Goal: Task Accomplishment & Management: Use online tool/utility

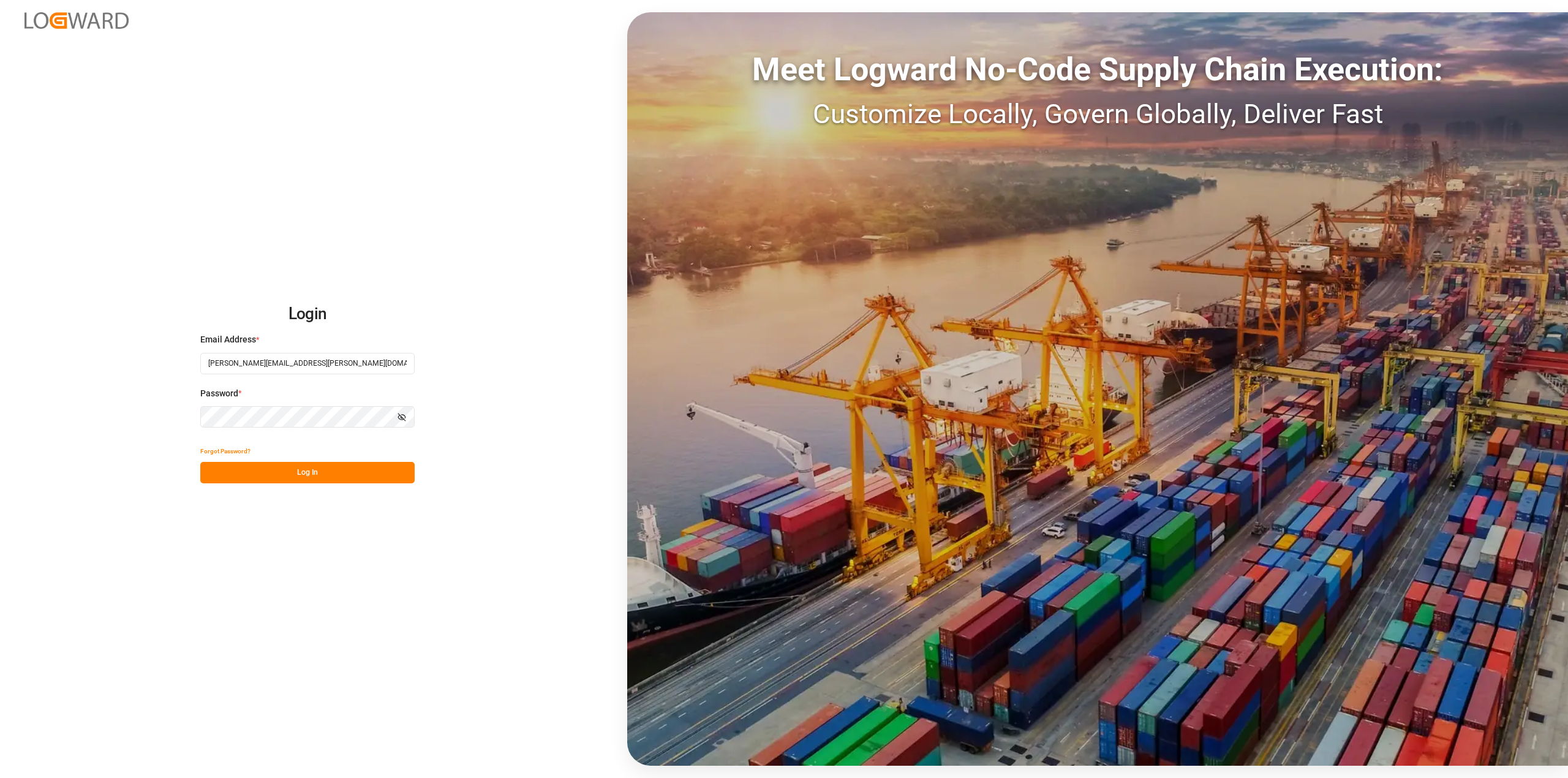
click at [343, 468] on button "Log In" at bounding box center [308, 472] width 215 height 22
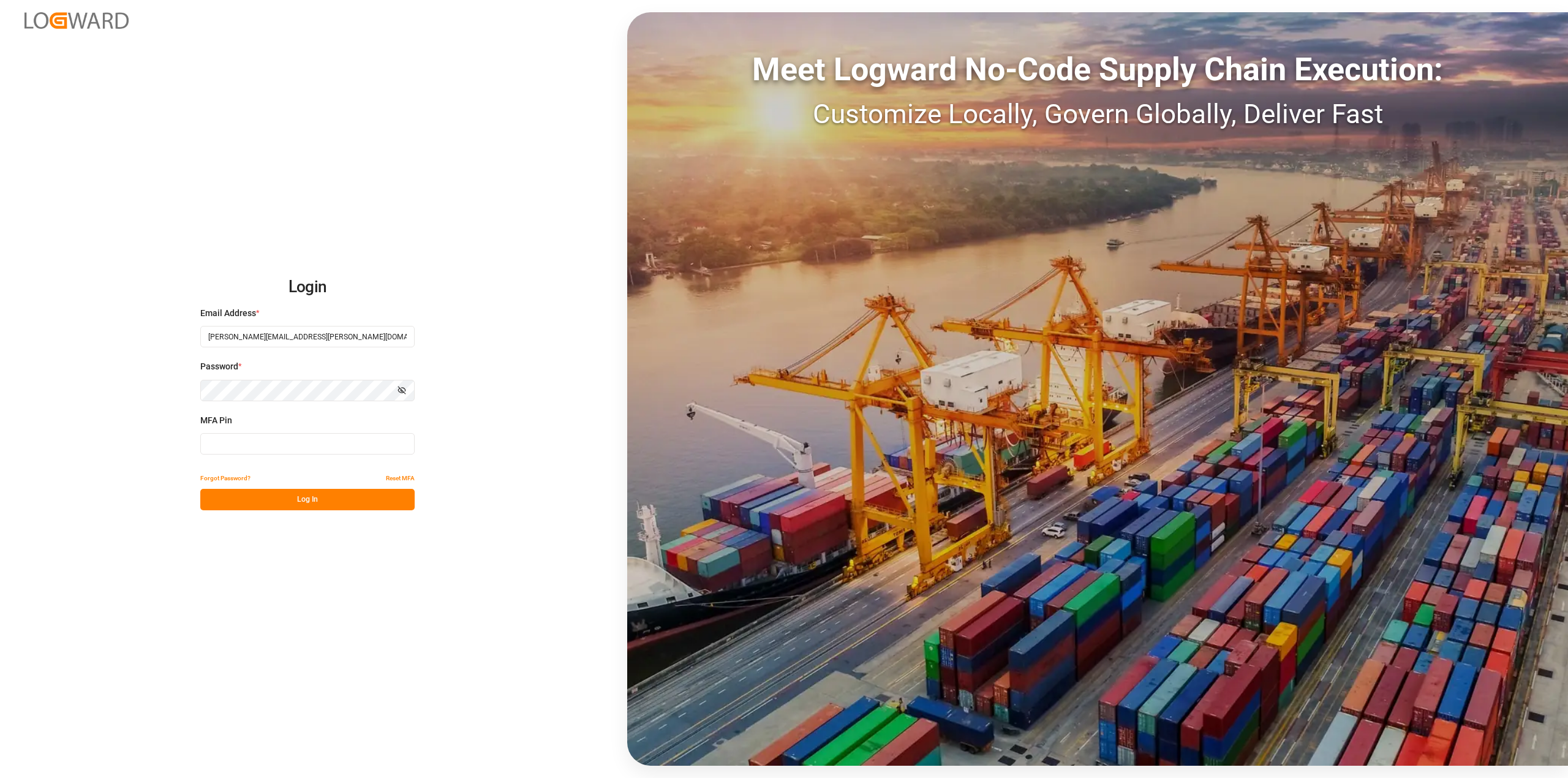
click at [356, 448] on input at bounding box center [308, 444] width 215 height 22
type input "451196"
click at [336, 493] on button "Log In" at bounding box center [308, 500] width 215 height 22
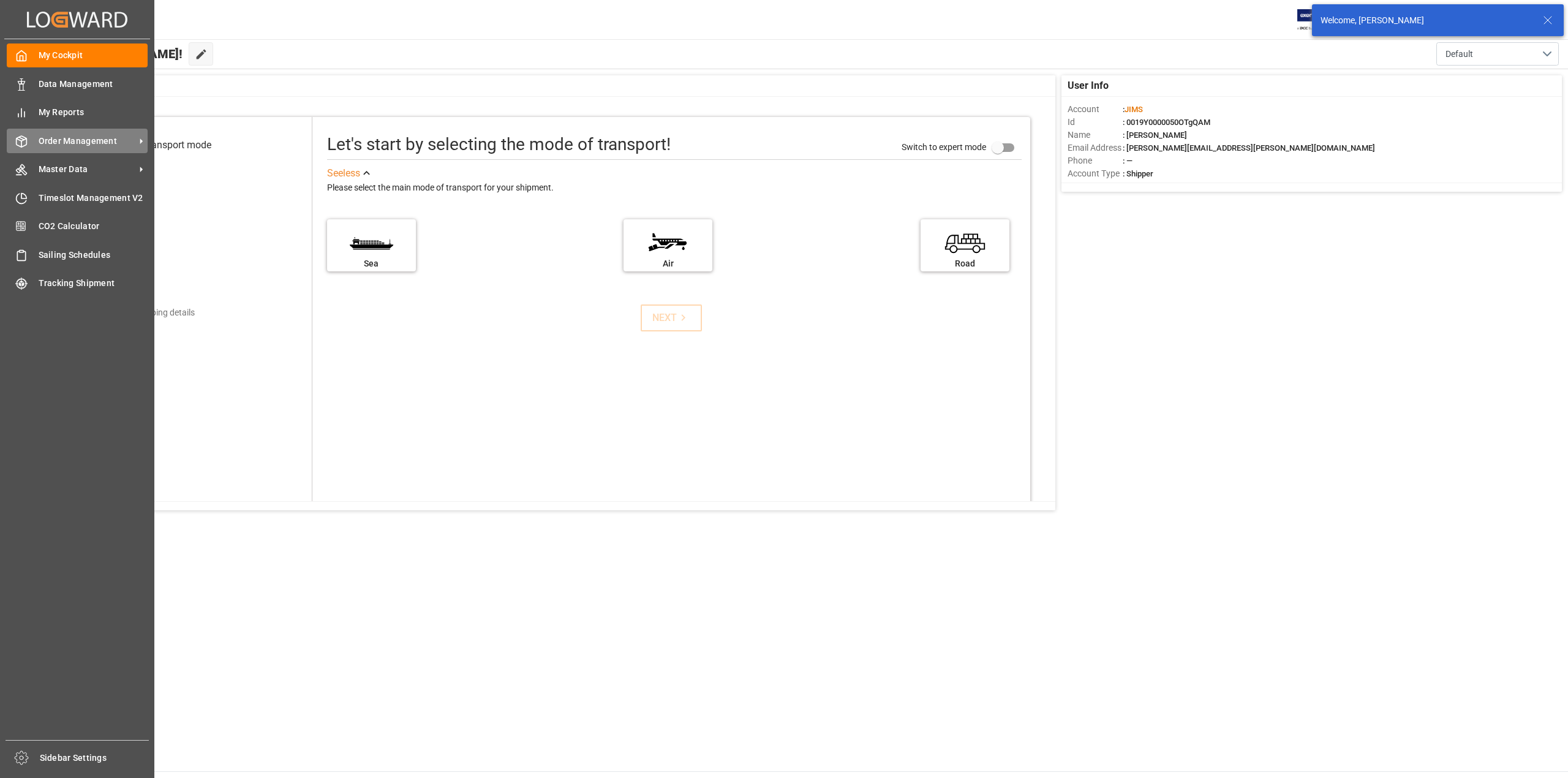
click at [54, 132] on div "Order Management Order Management" at bounding box center [77, 141] width 141 height 24
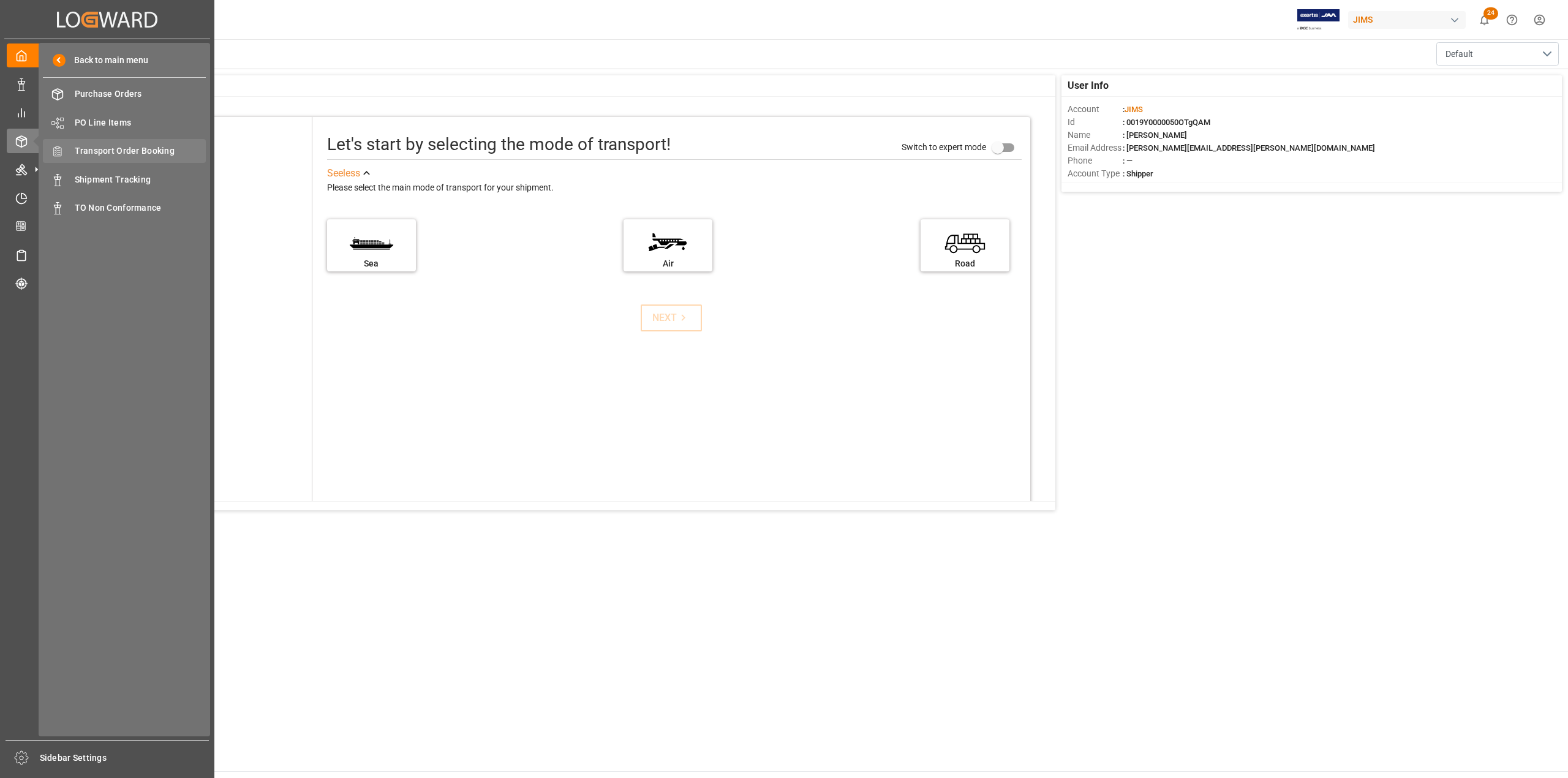
click at [137, 155] on span "Transport Order Booking" at bounding box center [140, 151] width 132 height 13
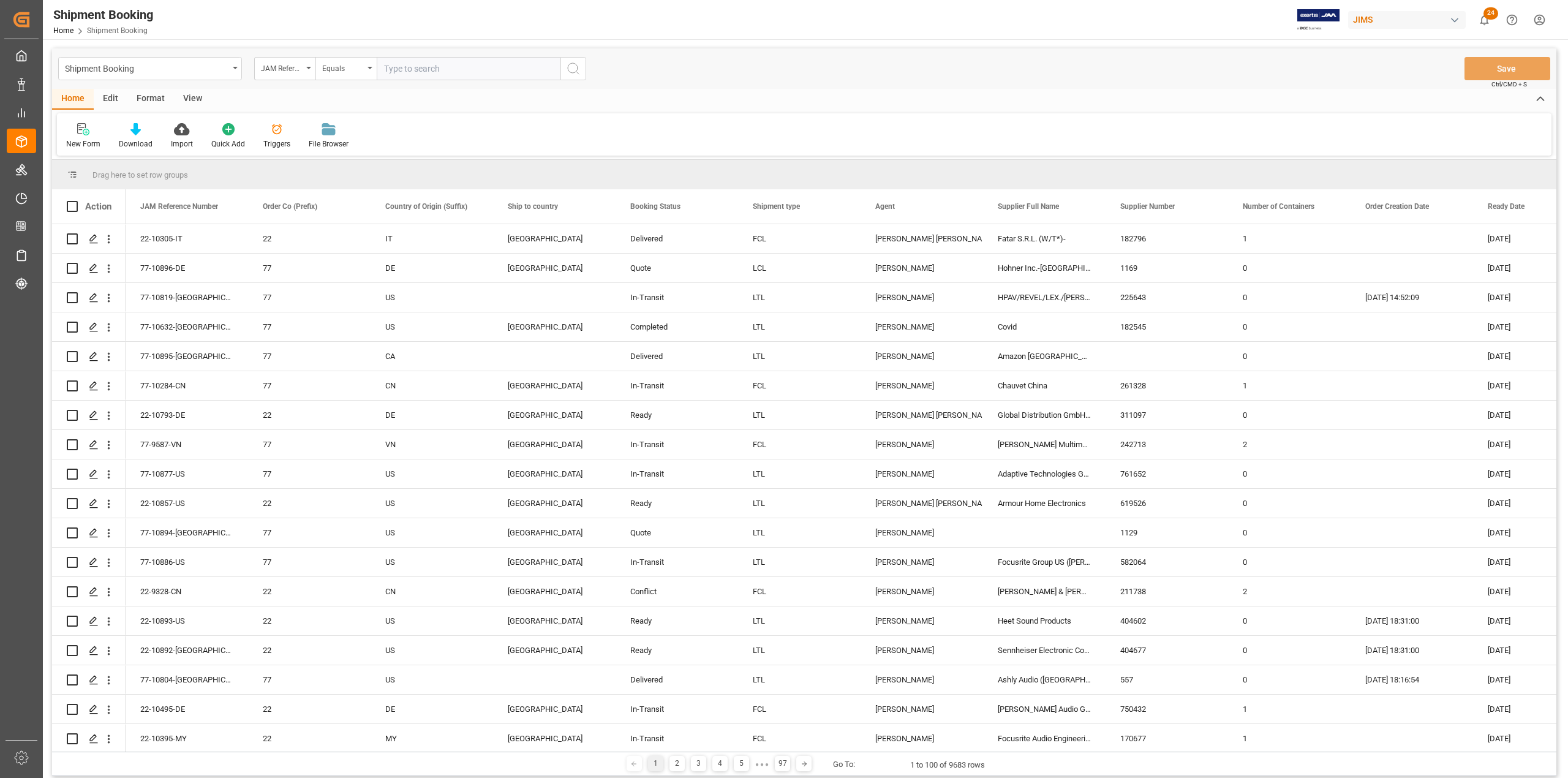
click at [230, 71] on div "Shipment Booking" at bounding box center [150, 68] width 183 height 23
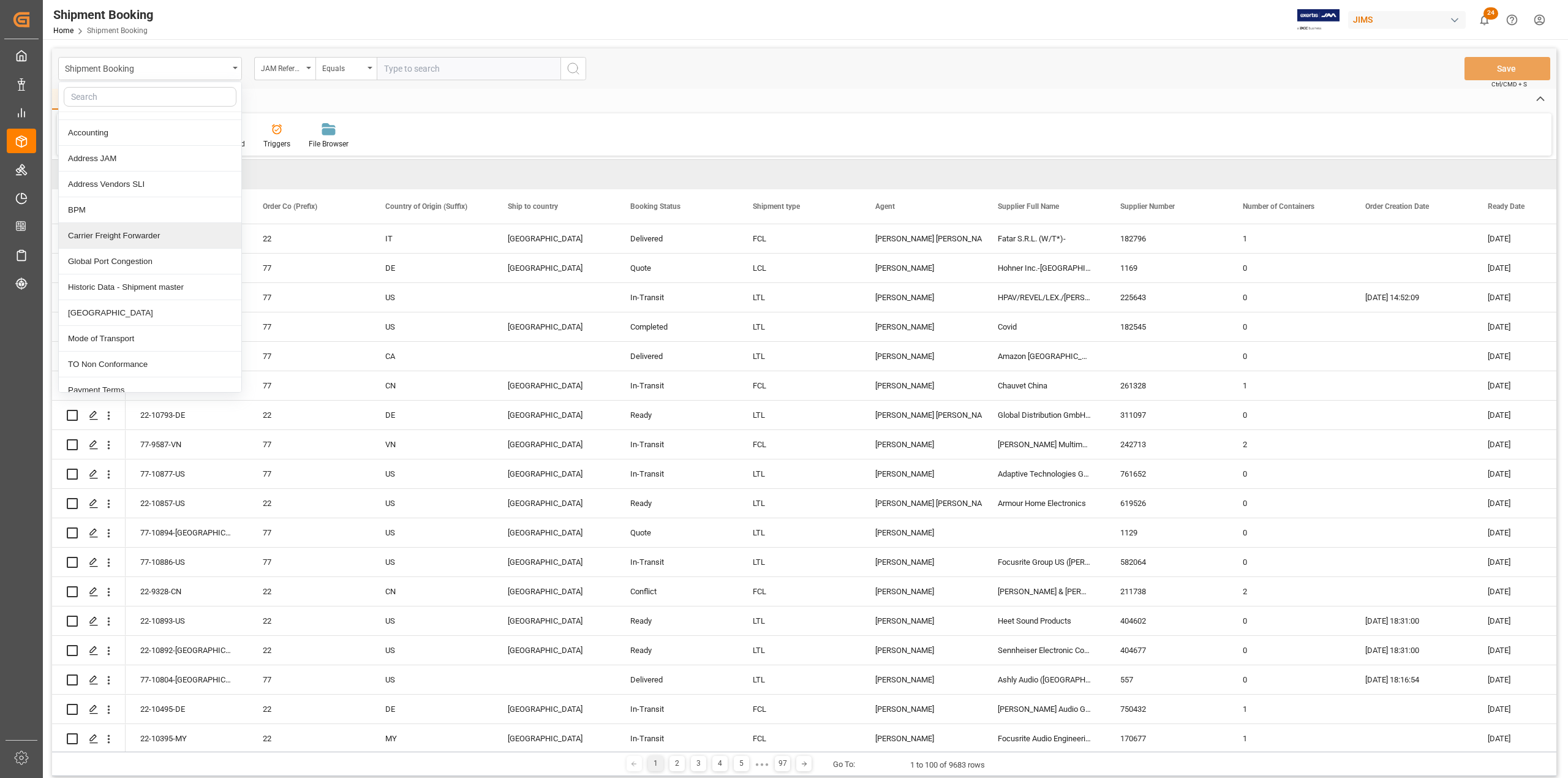
scroll to position [408, 0]
click at [169, 167] on div "Carrier Freight Forwarder" at bounding box center [150, 154] width 183 height 26
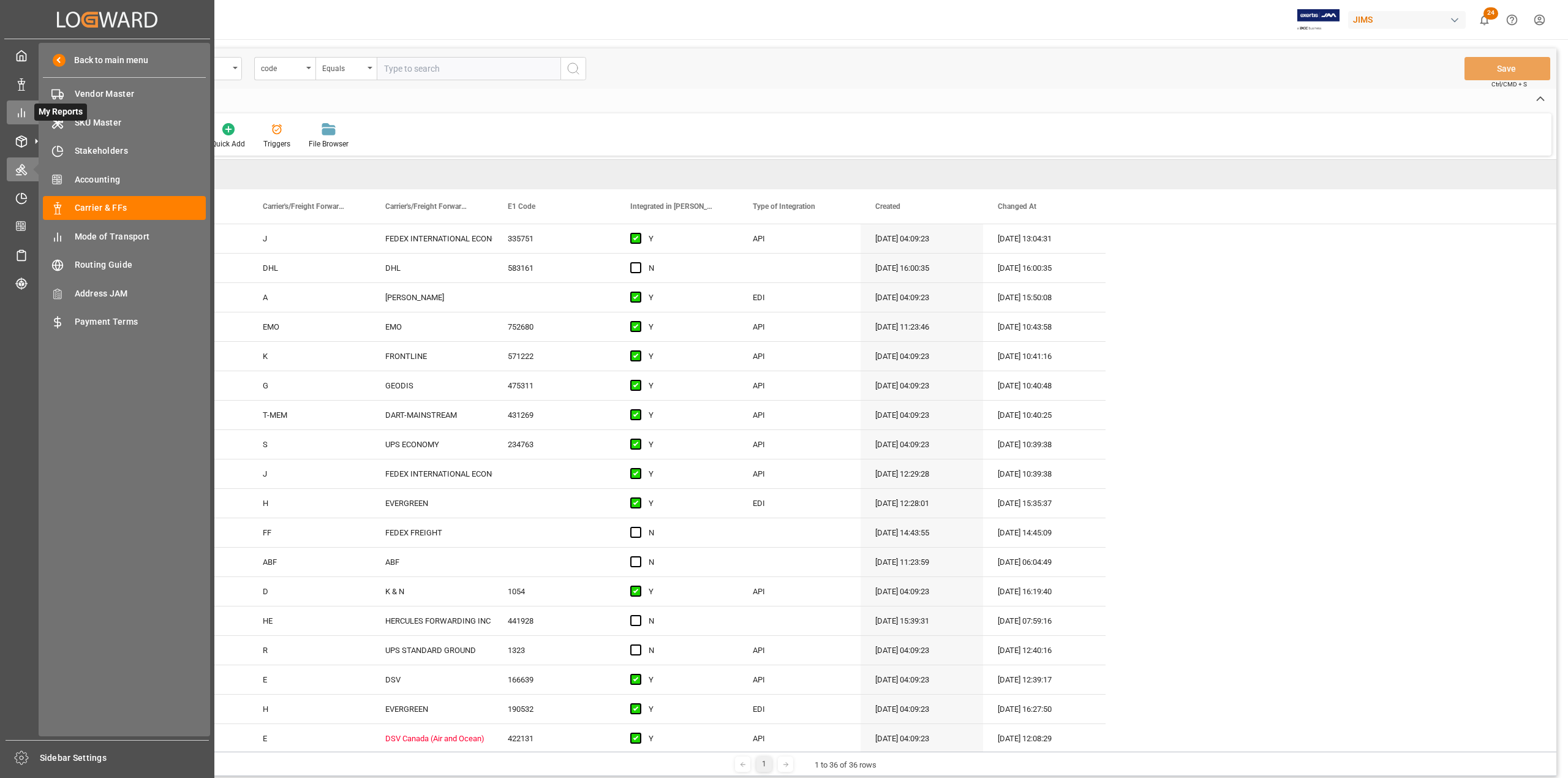
click at [23, 103] on div "My Reports My Reports" at bounding box center [107, 113] width 201 height 24
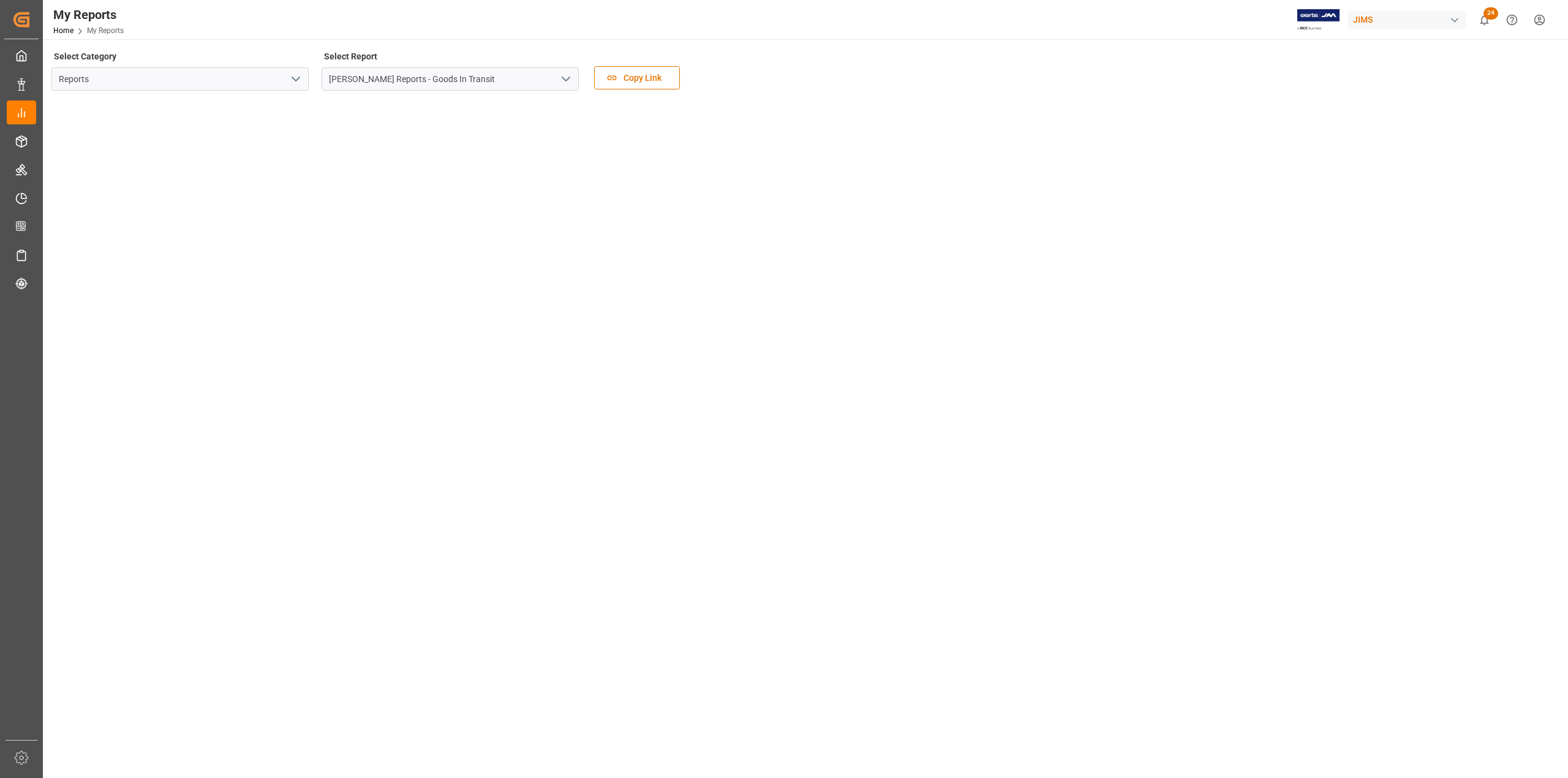
click at [292, 72] on icon "open menu" at bounding box center [296, 79] width 15 height 15
click at [256, 129] on div "Sourcing" at bounding box center [180, 134] width 256 height 28
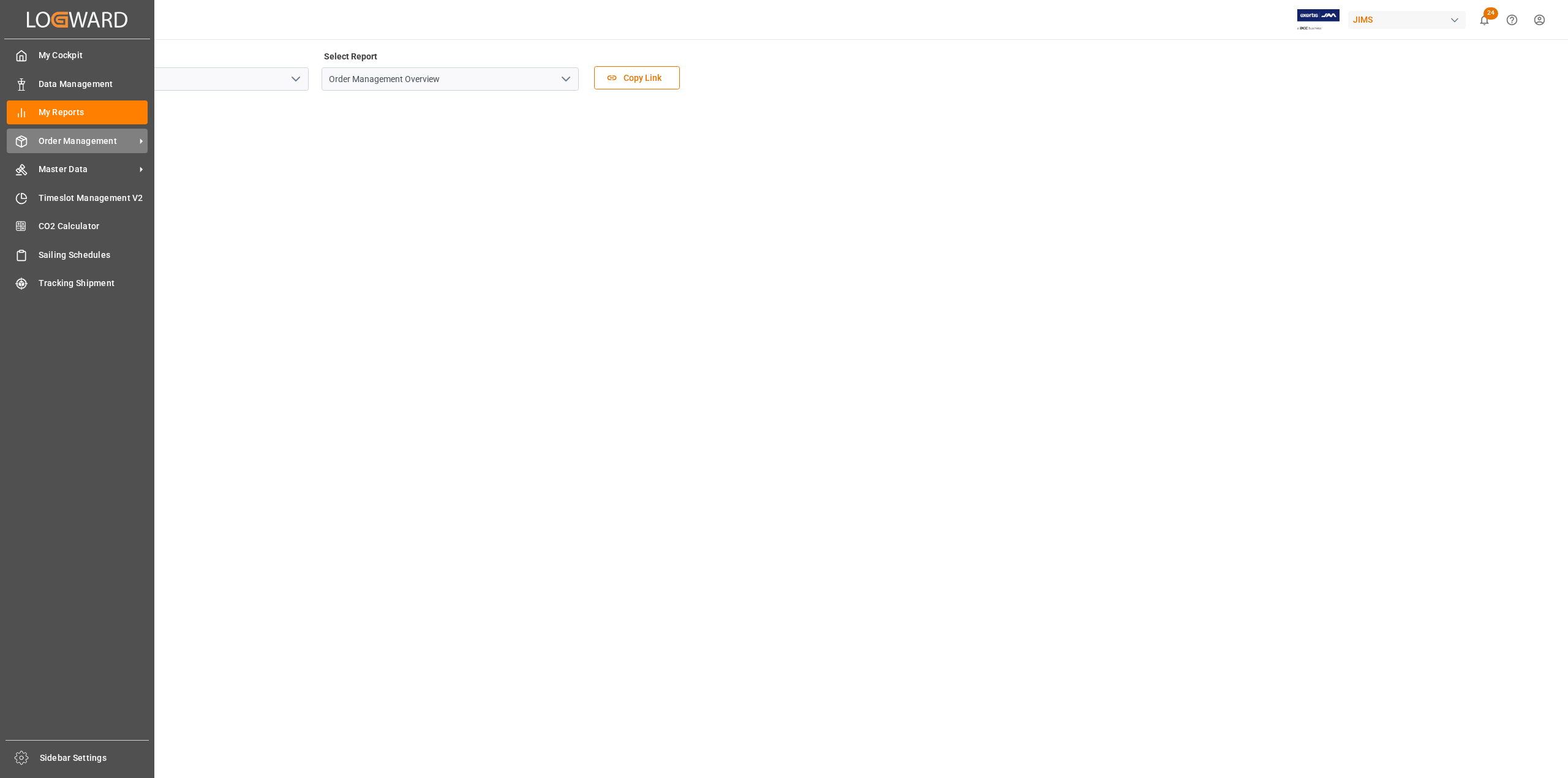
click at [86, 138] on span "Order Management" at bounding box center [87, 141] width 97 height 13
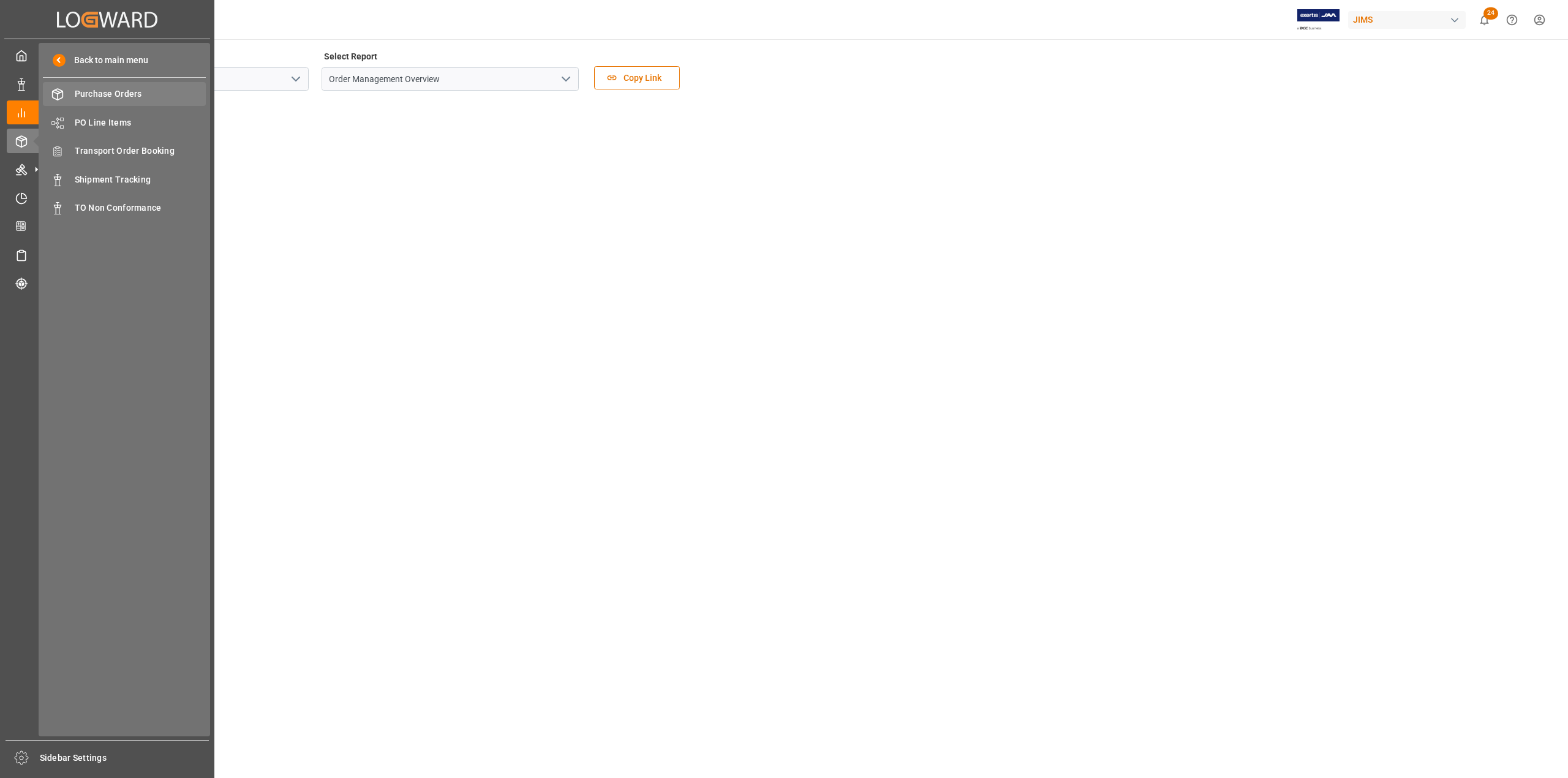
click at [122, 97] on span "Purchase Orders" at bounding box center [140, 93] width 132 height 13
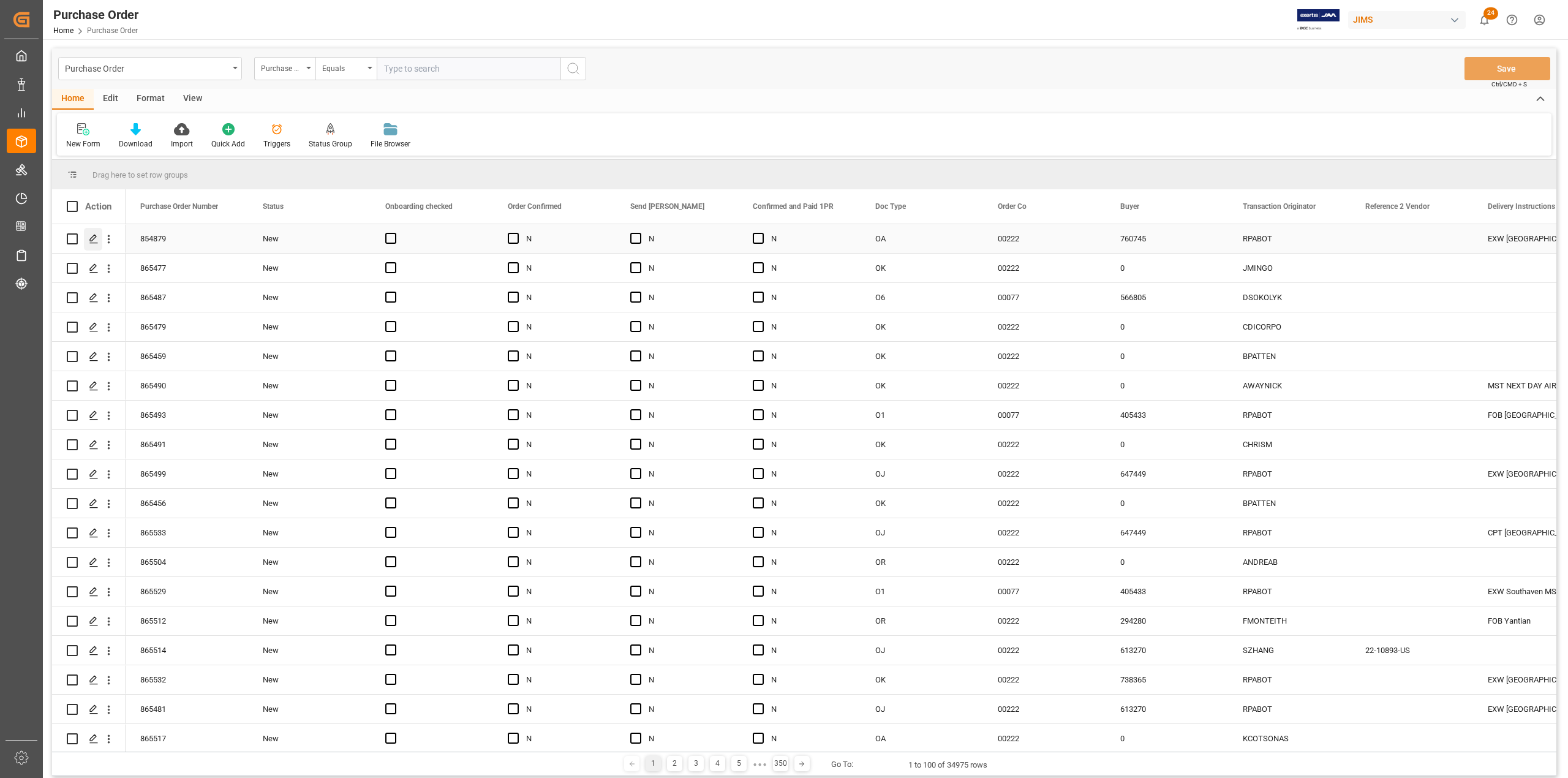
click at [95, 244] on div "Press SPACE to select this row." at bounding box center [93, 239] width 19 height 22
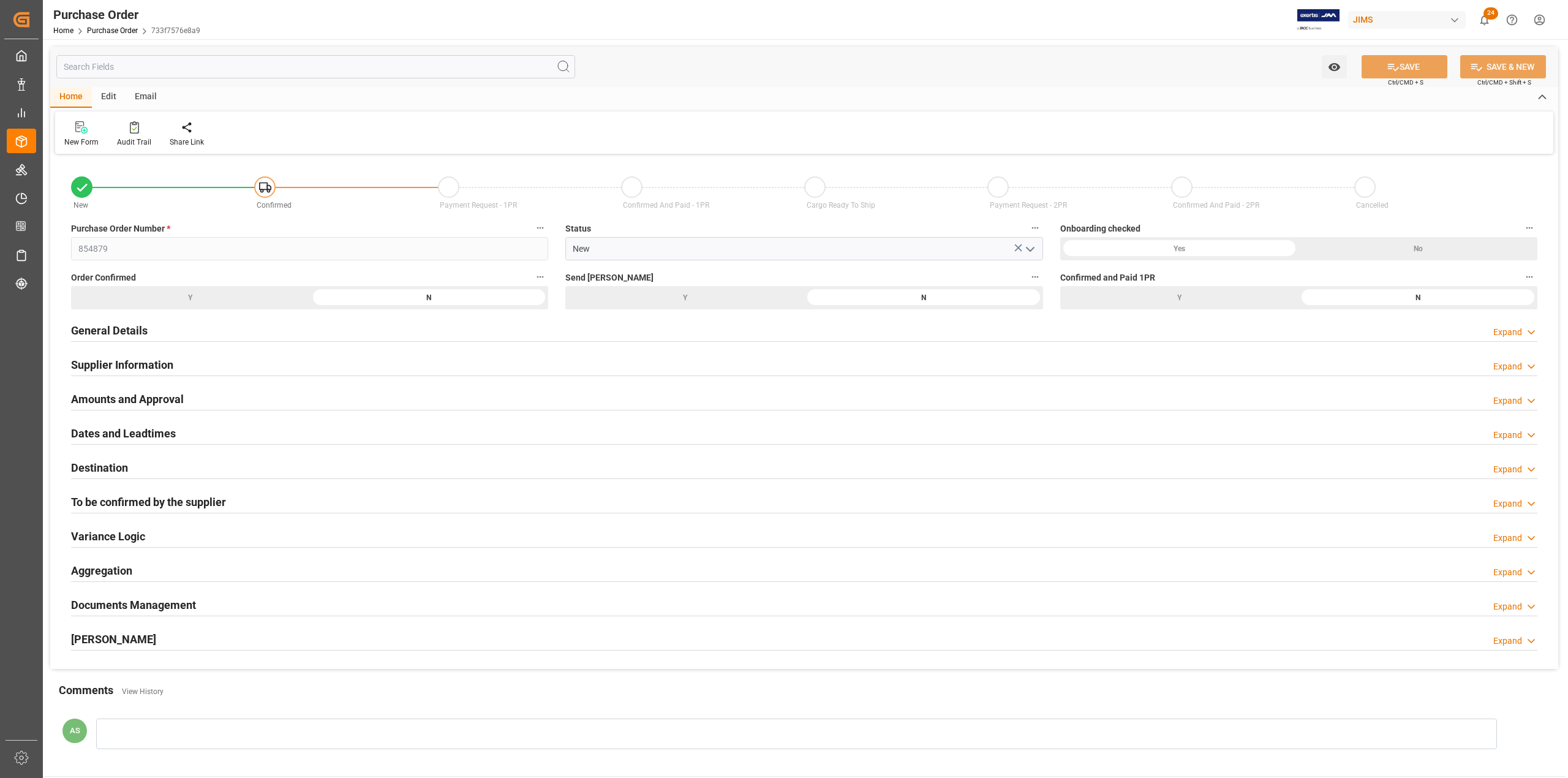
click at [120, 324] on h2 "General Details" at bounding box center [109, 330] width 77 height 16
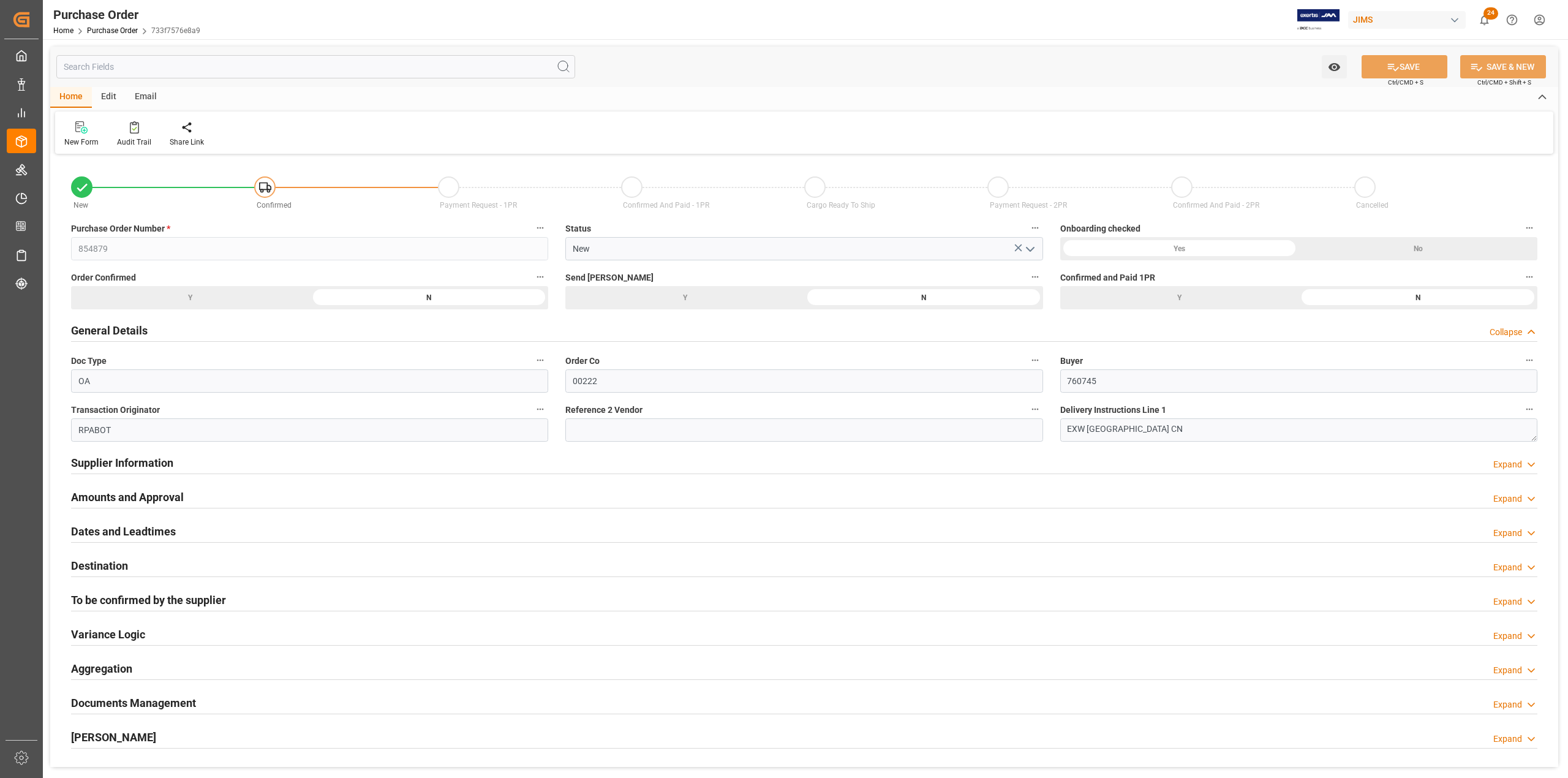
click at [208, 66] on input "text" at bounding box center [316, 66] width 519 height 23
type input "g"
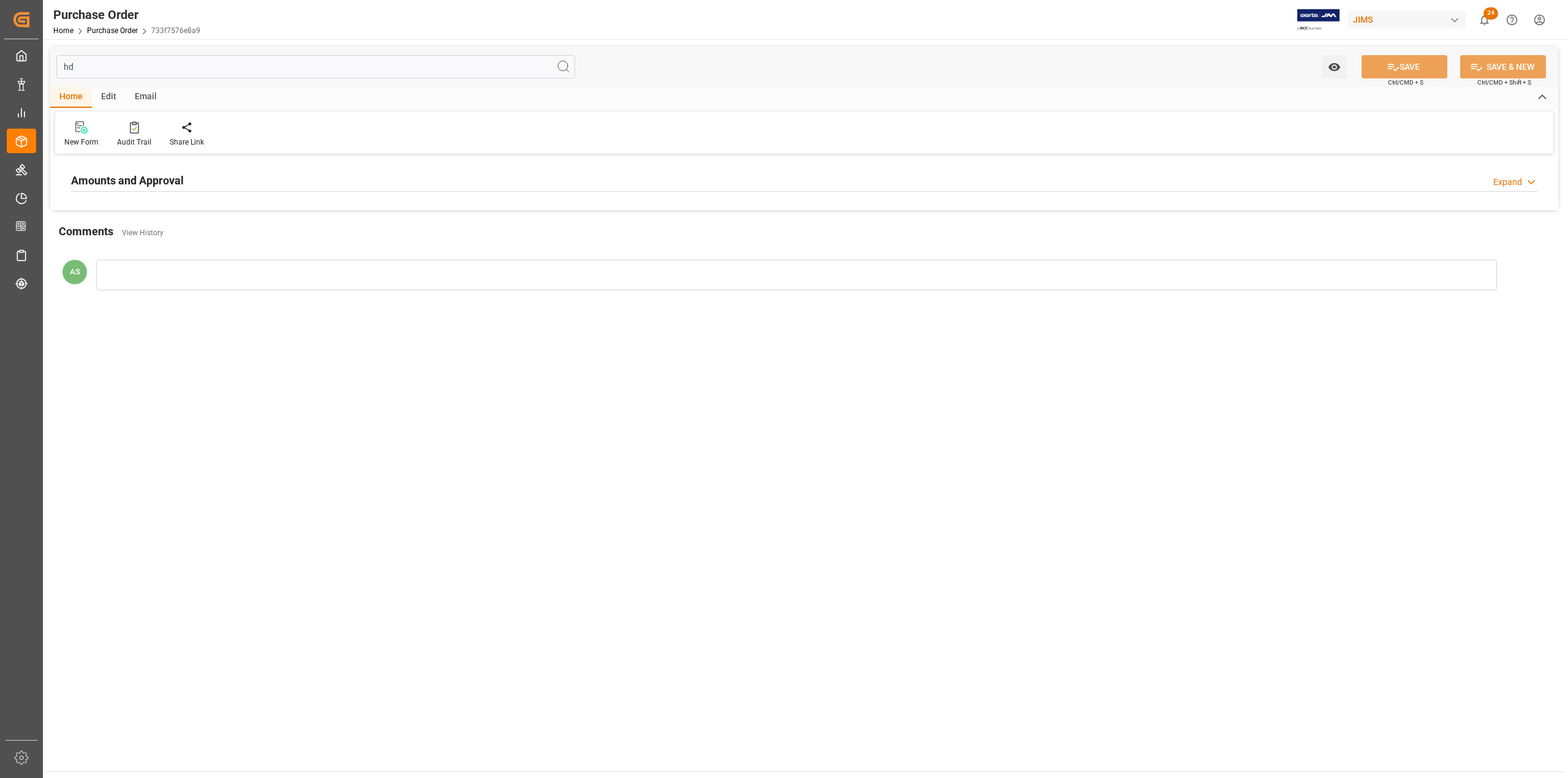
type input "hd"
click at [1490, 179] on div "Amounts and Approval Expand" at bounding box center [804, 179] width 1467 height 23
click at [716, 650] on main "hd Watch Option SAVE Ctrl/CMD + S SAVE & NEW Ctrl/CMD + Shift + S Home Edit Ema…" at bounding box center [805, 406] width 1523 height 732
click at [537, 212] on icon "button" at bounding box center [540, 210] width 10 height 10
click at [561, 211] on li "Audits" at bounding box center [564, 210] width 63 height 20
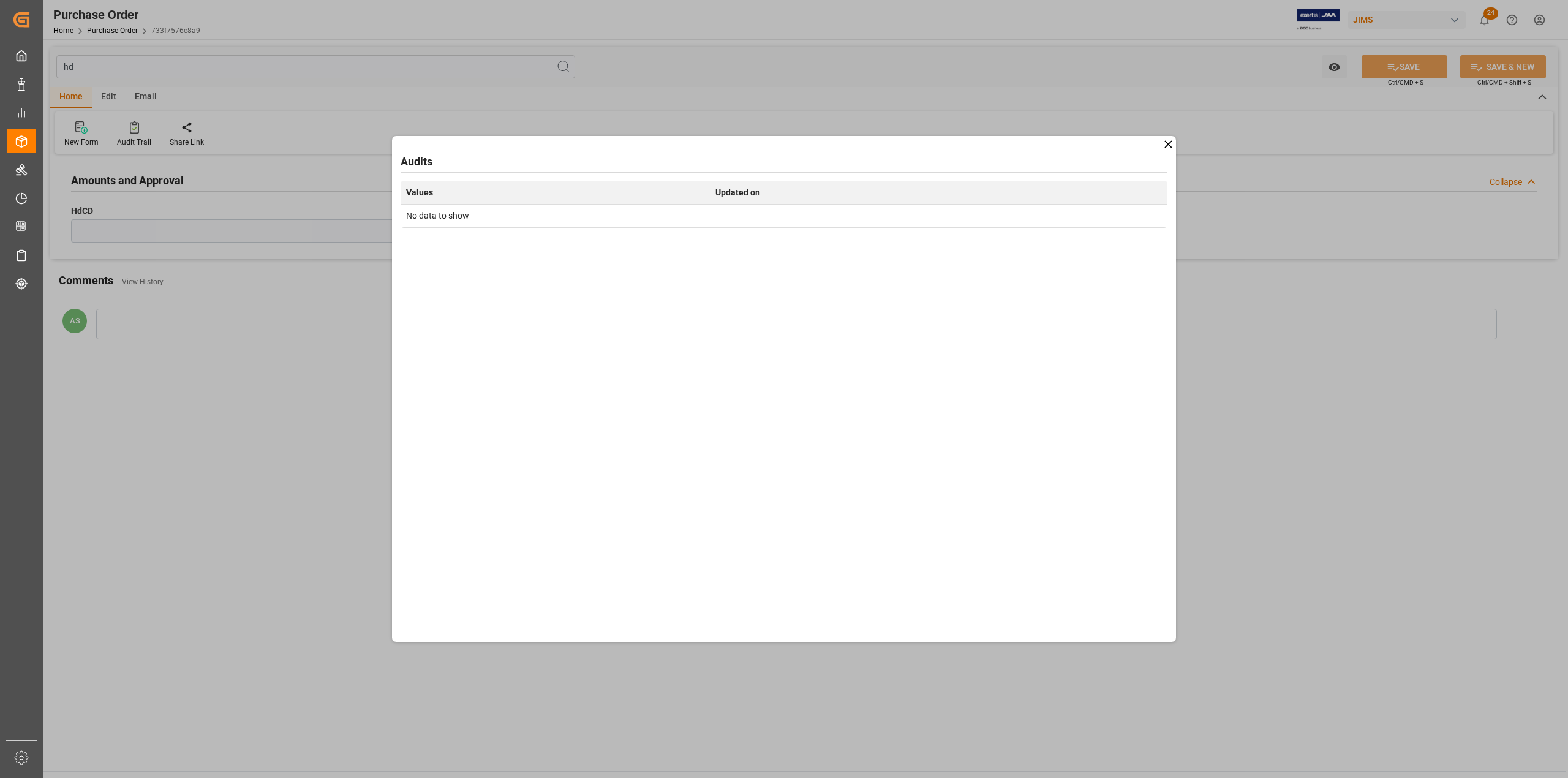
click at [1167, 142] on icon at bounding box center [1168, 144] width 13 height 13
